Goal: Browse casually: Explore the website without a specific task or goal

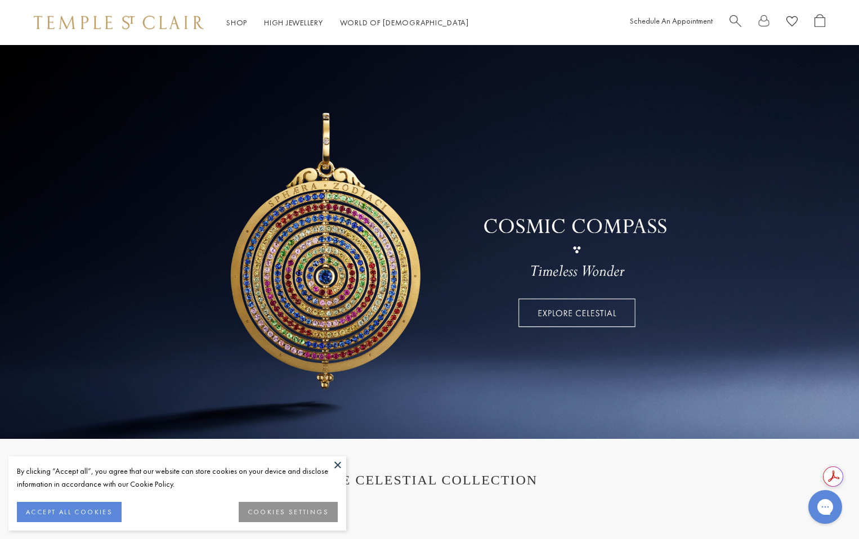
click at [89, 515] on button "ACCEPT ALL COOKIES" at bounding box center [69, 512] width 105 height 20
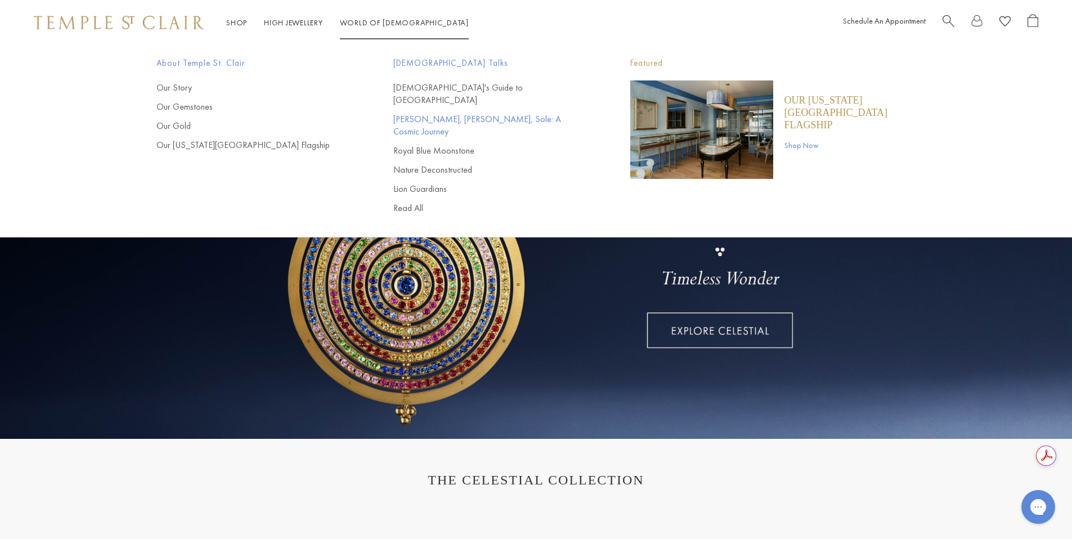
click at [417, 113] on link "[PERSON_NAME], [PERSON_NAME], Sole: A Cosmic Journey" at bounding box center [489, 125] width 192 height 25
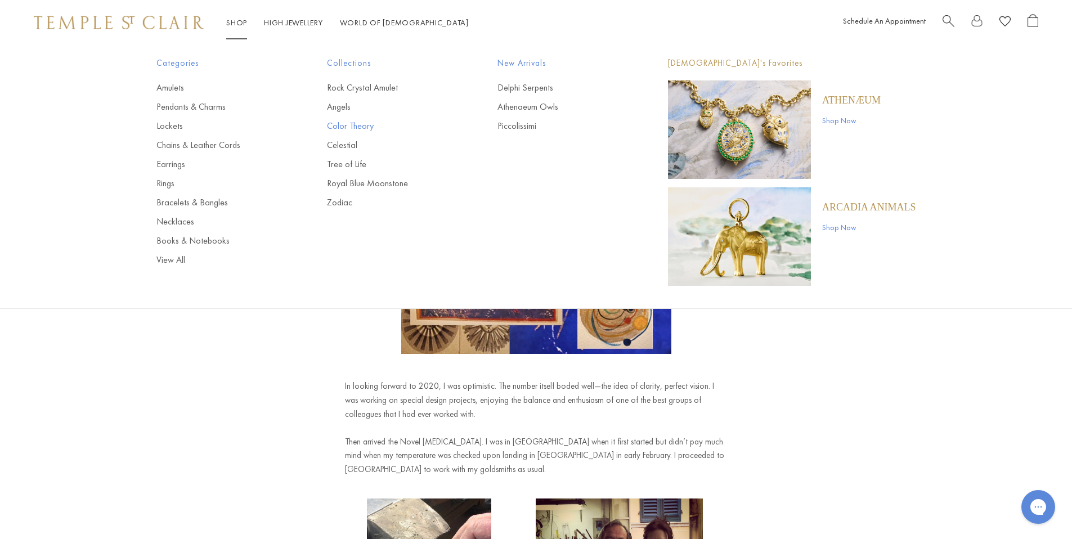
click at [348, 127] on link "Color Theory" at bounding box center [390, 126] width 126 height 12
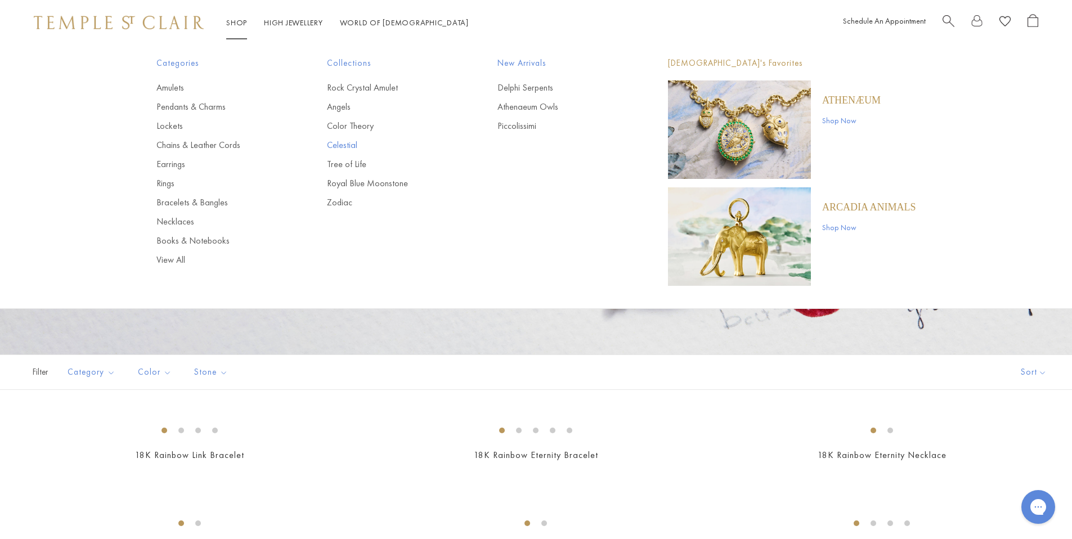
click at [350, 142] on link "Celestial" at bounding box center [390, 145] width 126 height 12
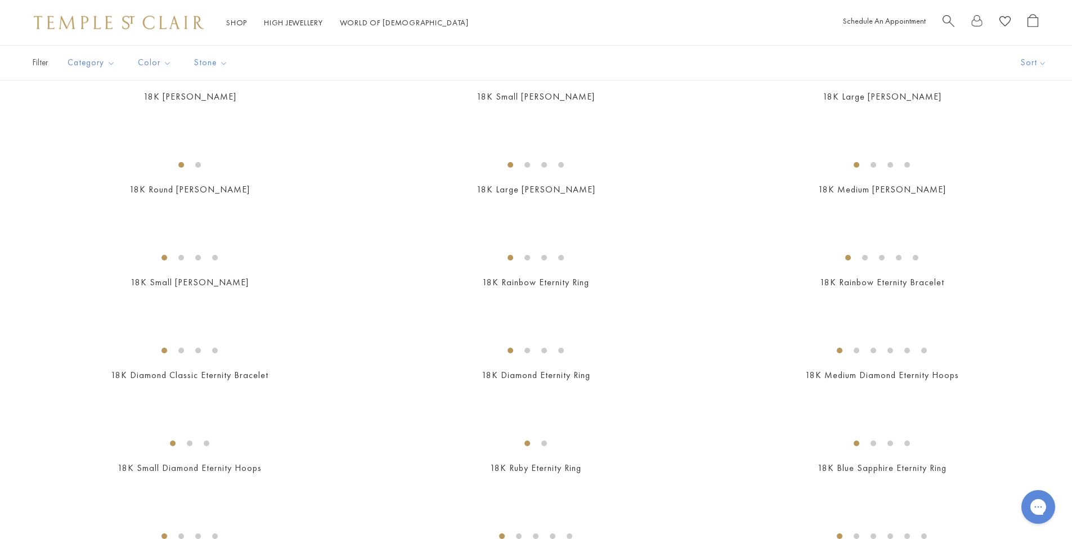
scroll to position [1250, 0]
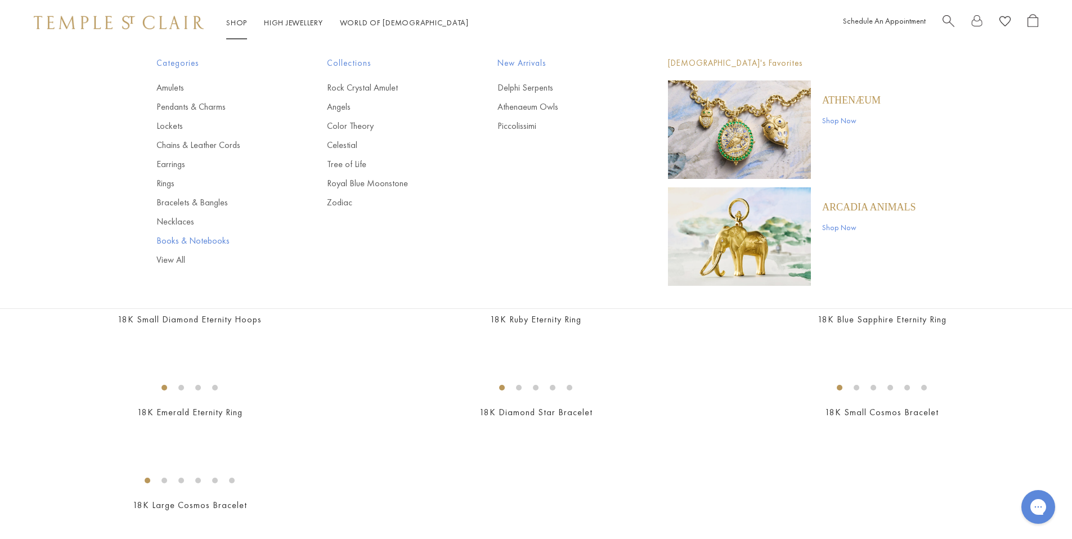
click at [180, 239] on link "Books & Notebooks" at bounding box center [219, 241] width 126 height 12
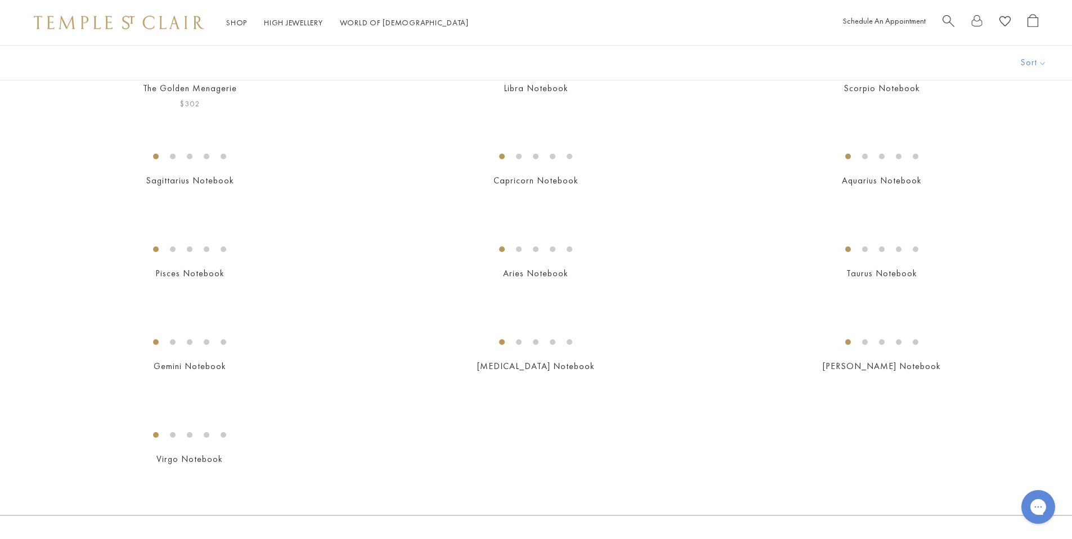
scroll to position [168, 0]
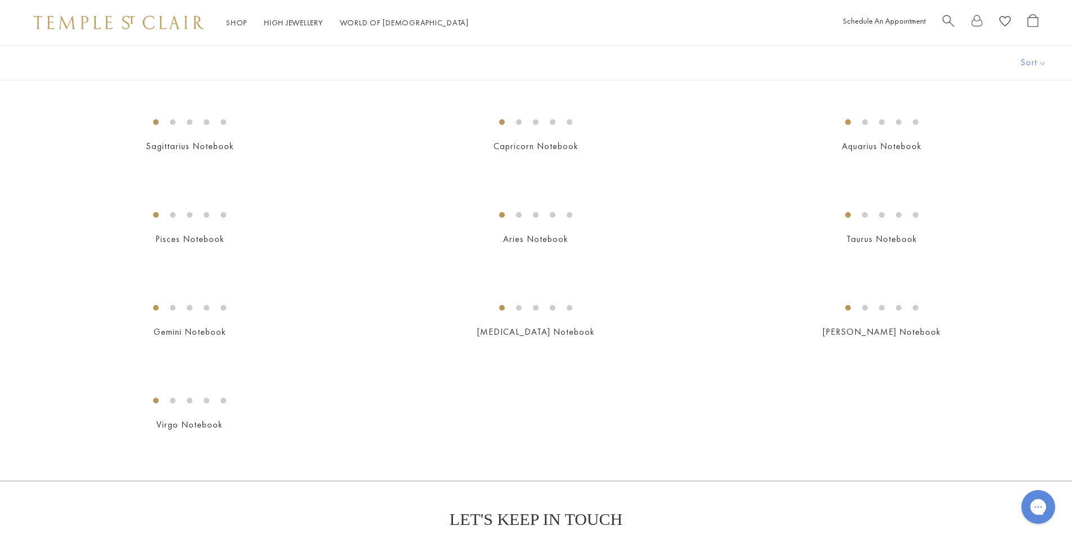
click at [0, 0] on img at bounding box center [0, 0] width 0 height 0
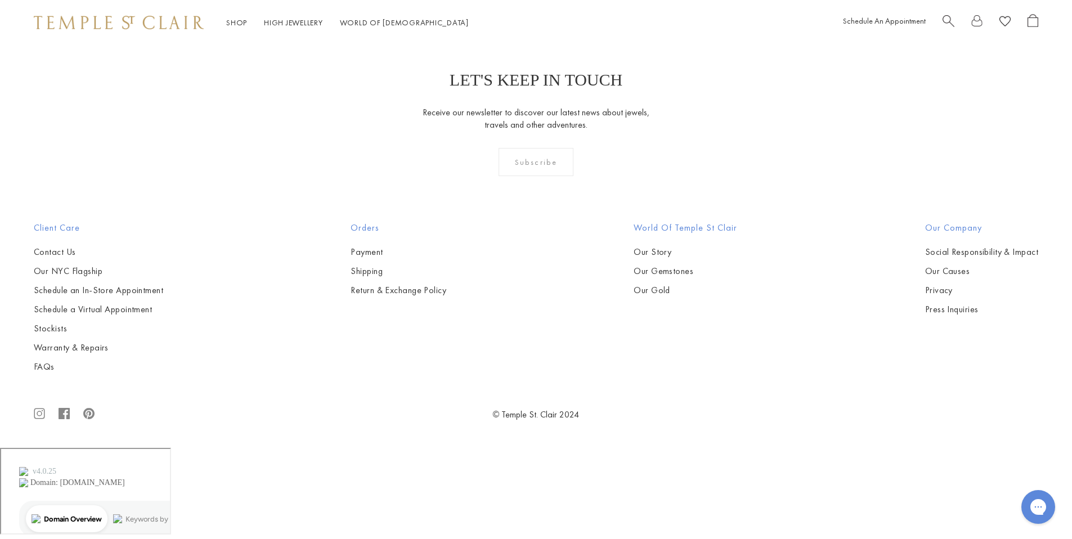
scroll to position [1335, 0]
click at [0, 0] on img at bounding box center [0, 0] width 0 height 0
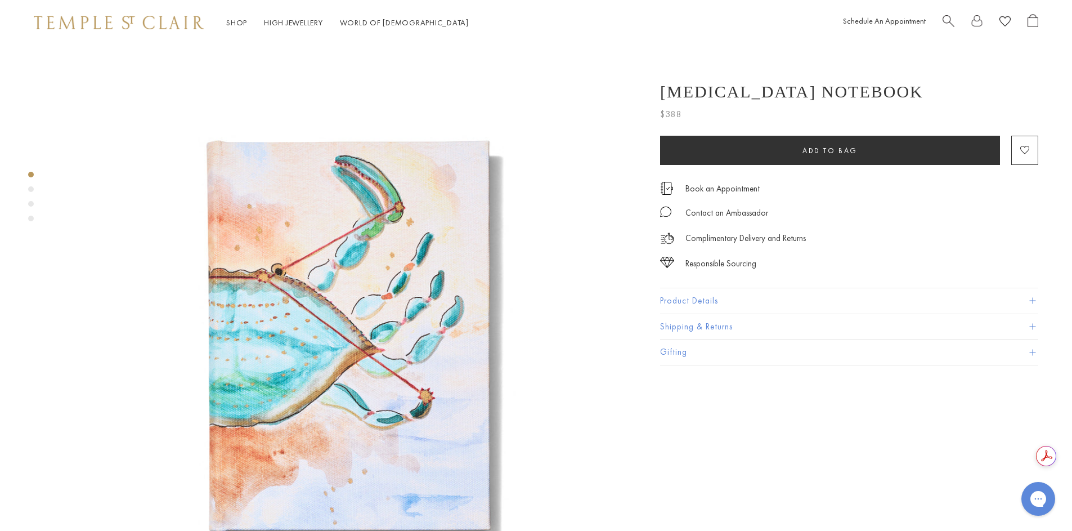
click at [724, 295] on button "Product Details" at bounding box center [849, 300] width 378 height 25
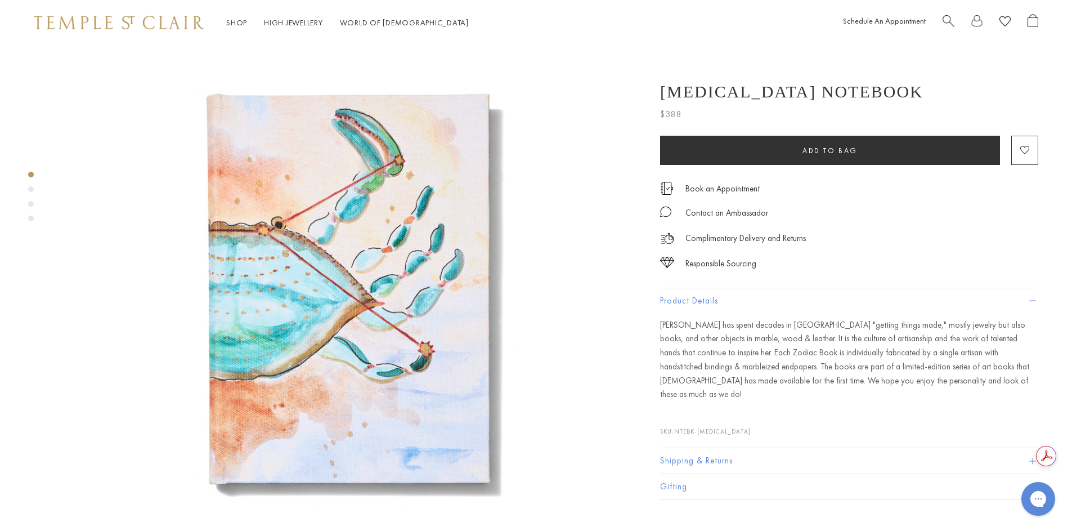
scroll to position [183, 0]
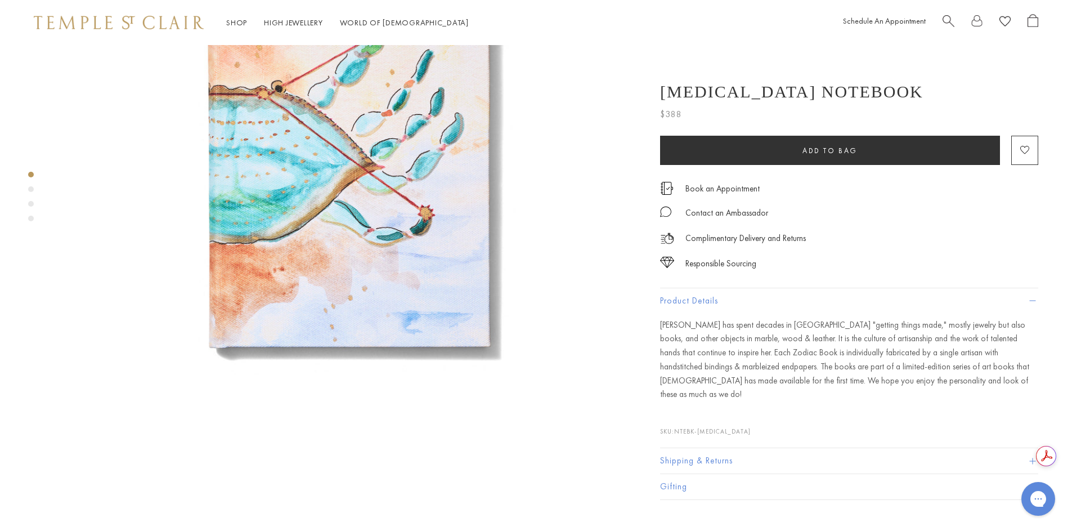
click at [31, 203] on div "Product gallery navigation" at bounding box center [31, 204] width 6 height 6
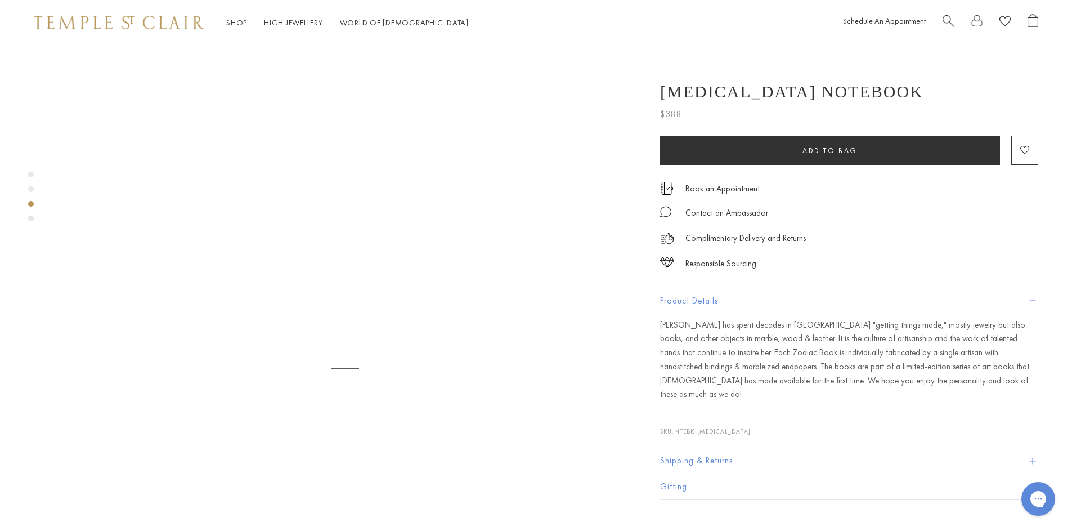
scroll to position [1154, 0]
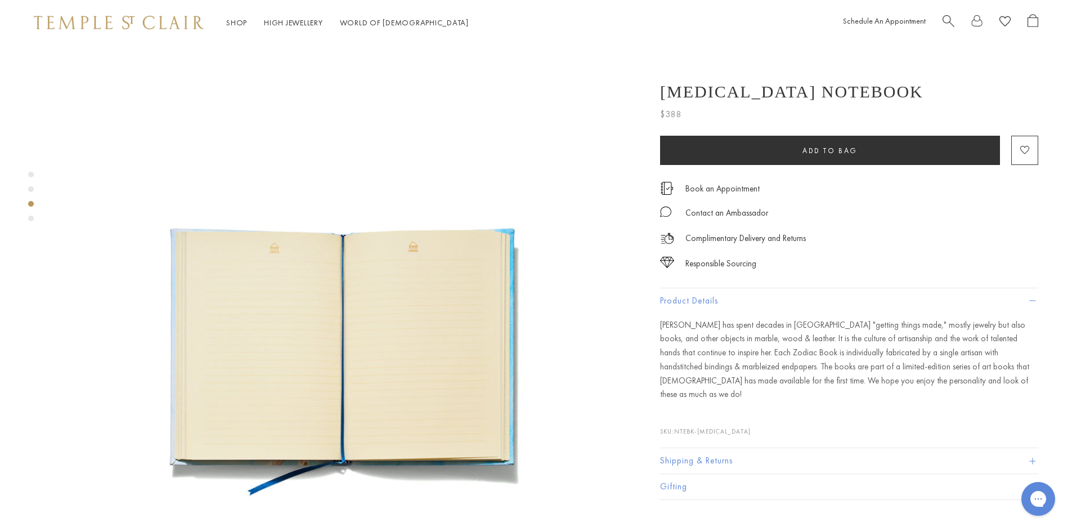
click at [30, 220] on div "Product gallery navigation" at bounding box center [31, 219] width 6 height 6
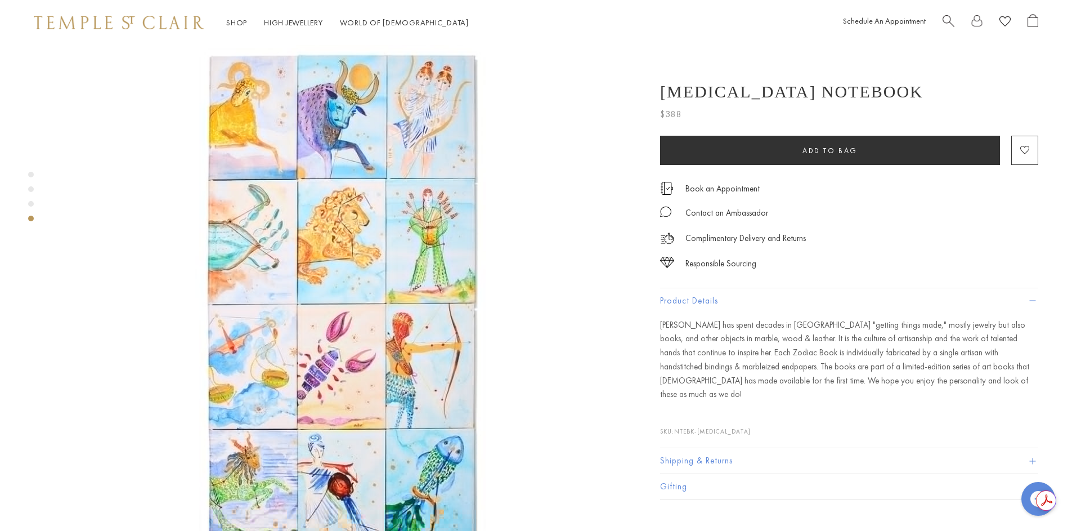
scroll to position [0, 0]
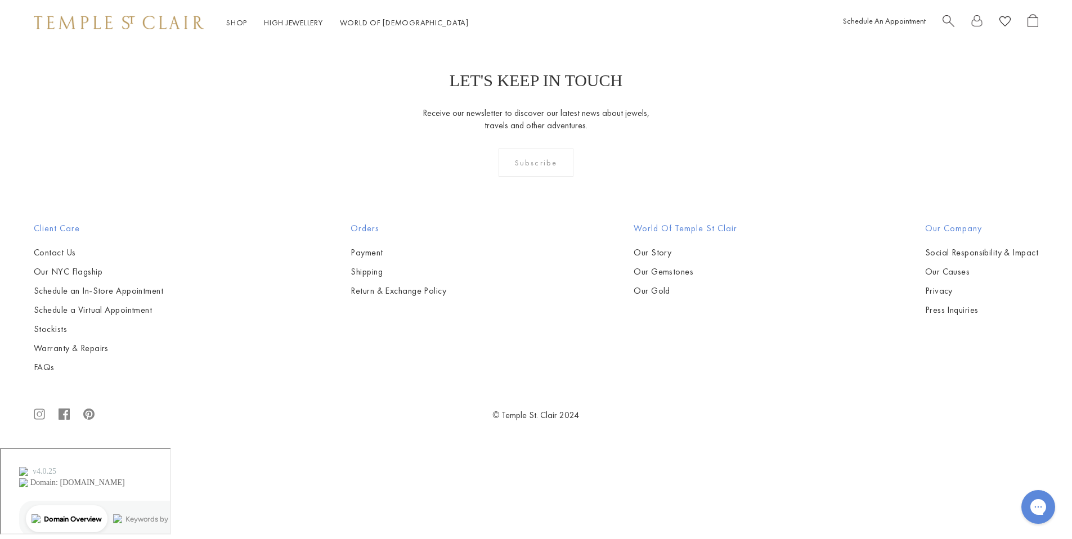
scroll to position [3719, 0]
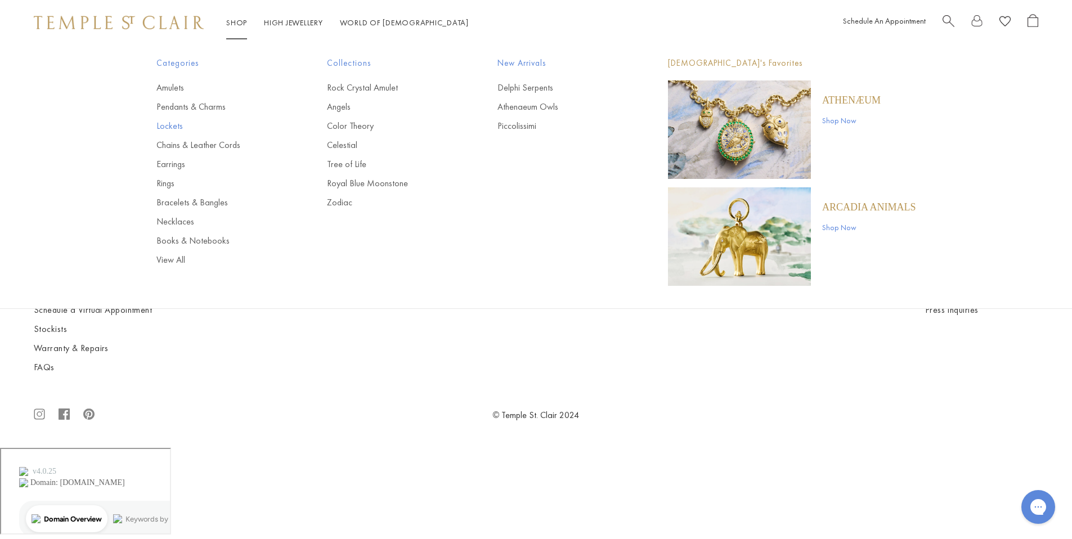
click at [178, 128] on link "Lockets" at bounding box center [219, 126] width 126 height 12
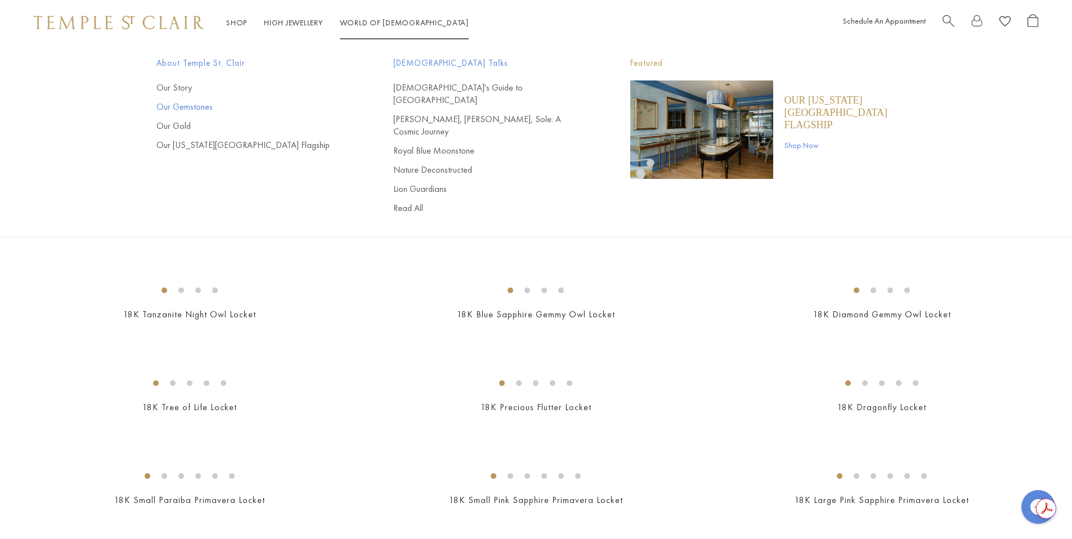
click at [170, 105] on link "Our Gemstones" at bounding box center [252, 107] width 192 height 12
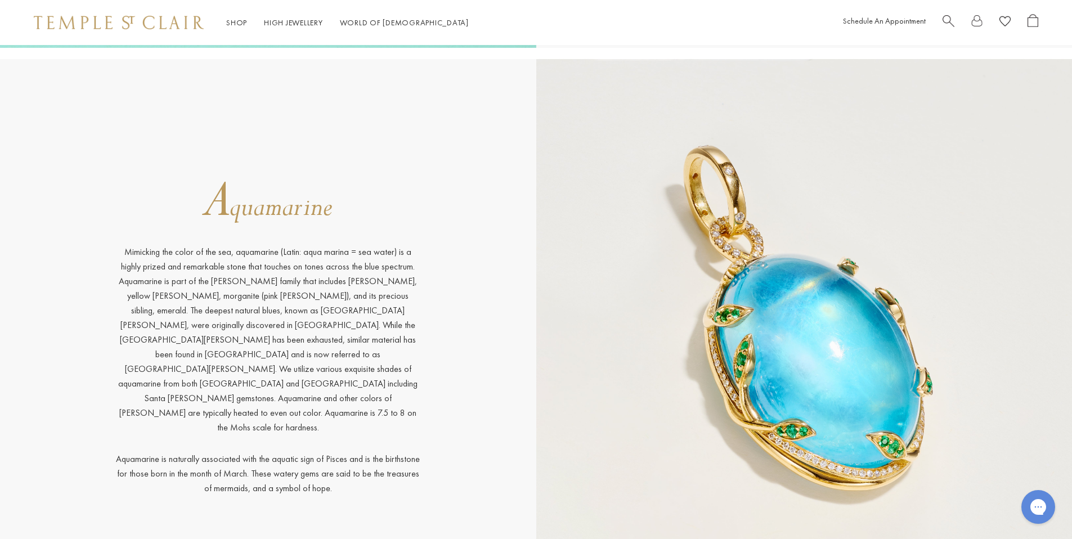
scroll to position [739, 0]
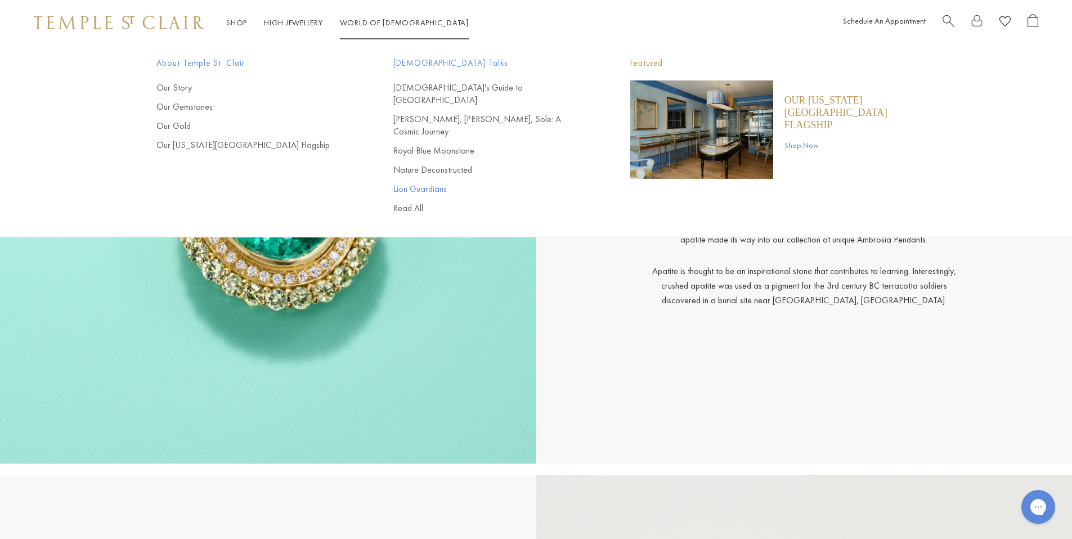
click at [423, 183] on link "Lion Guardians" at bounding box center [489, 189] width 192 height 12
